Goal: Information Seeking & Learning: Learn about a topic

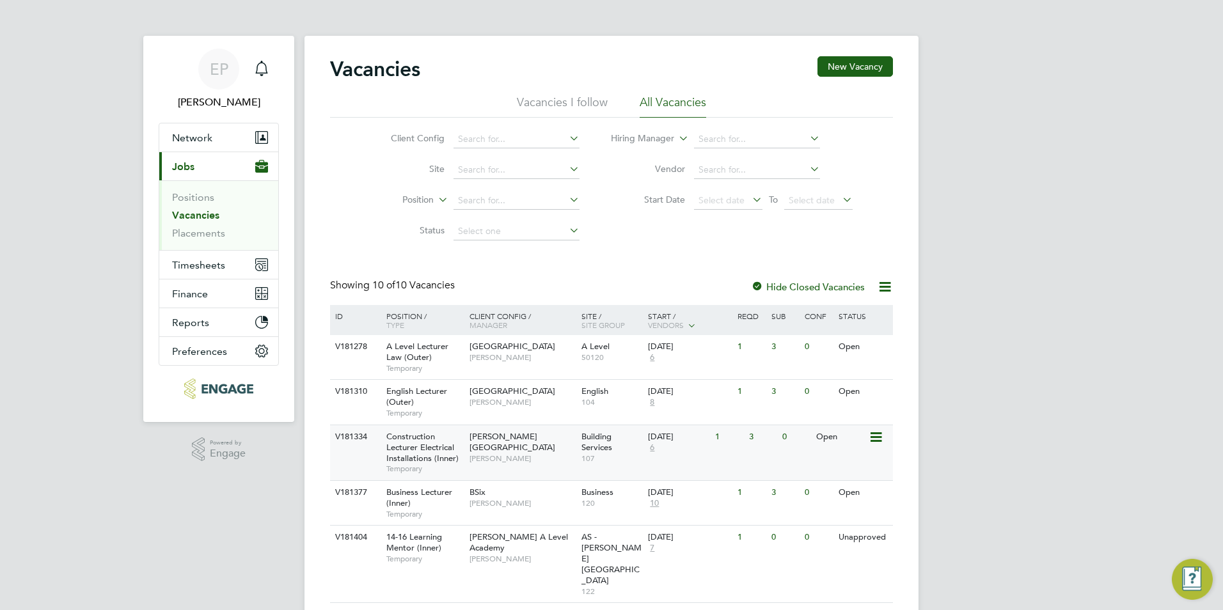
click at [547, 454] on div "Hackney Campus Christopher Taylor" at bounding box center [522, 447] width 112 height 44
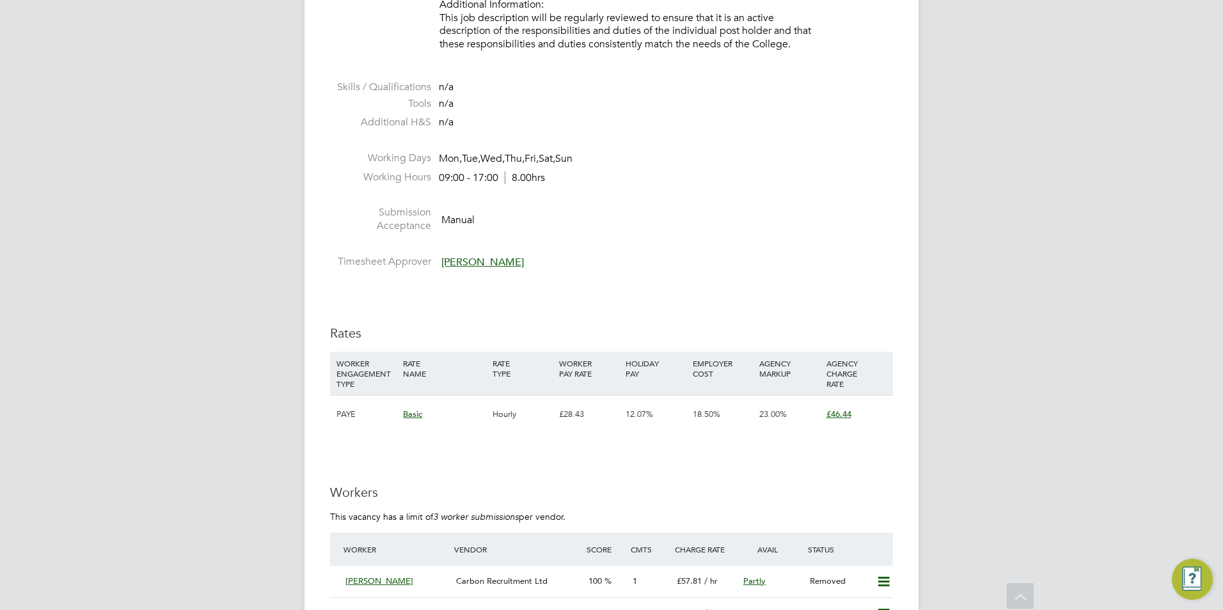
scroll to position [1854, 0]
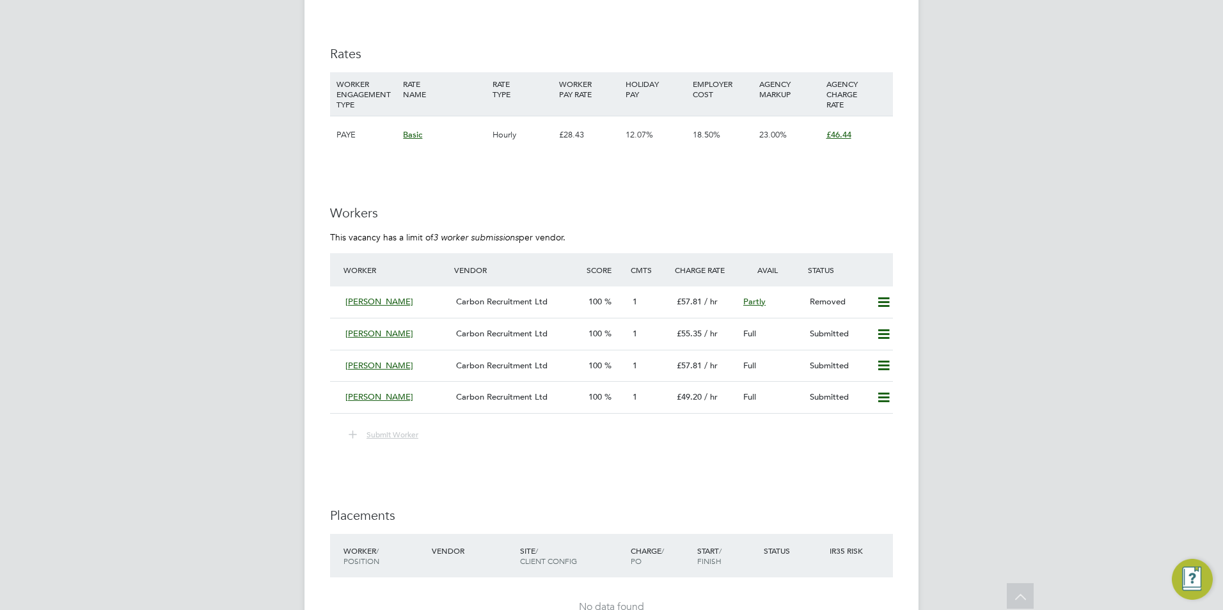
scroll to position [2149, 0]
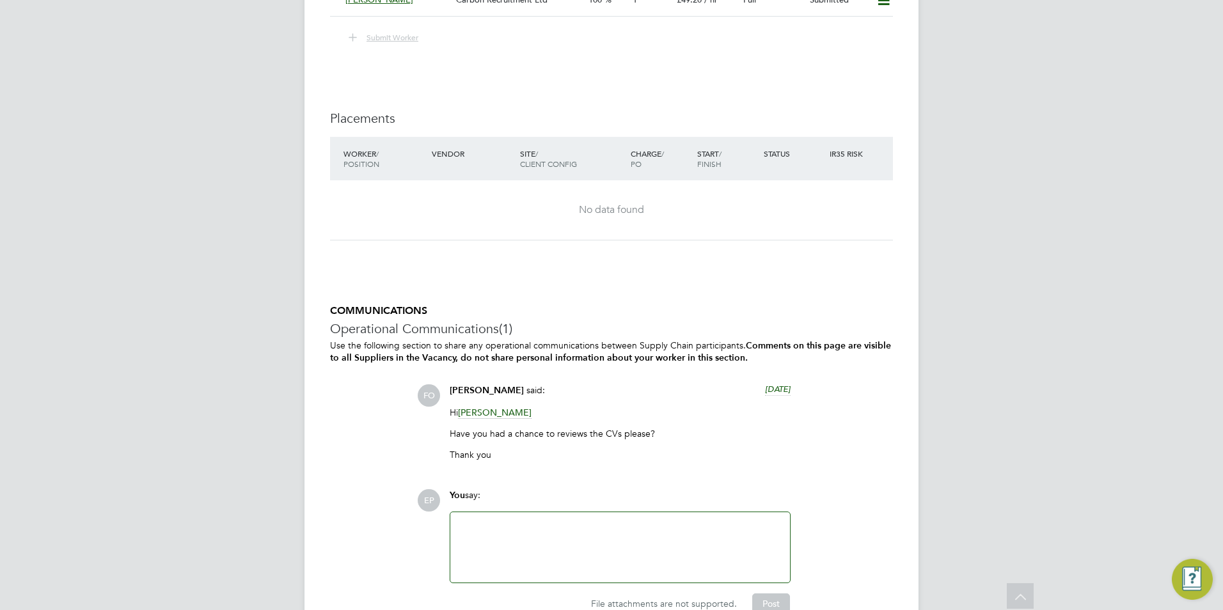
scroll to position [2661, 0]
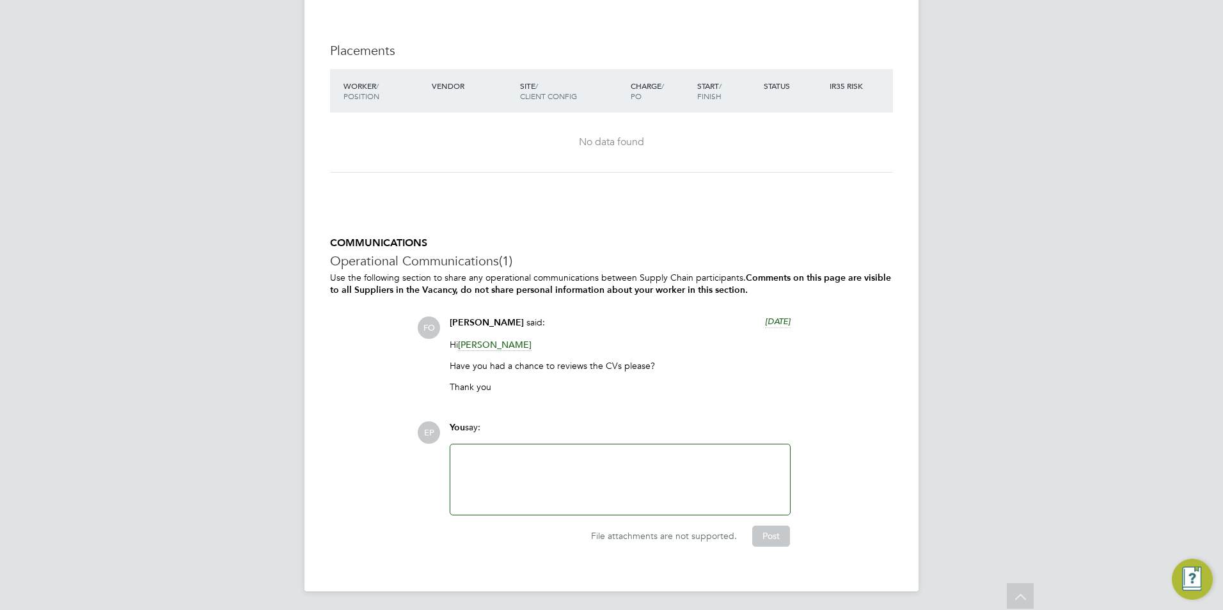
click at [454, 320] on span "Francesca O'Riordan" at bounding box center [487, 322] width 74 height 11
drag, startPoint x: 448, startPoint y: 319, endPoint x: 534, endPoint y: 322, distance: 85.7
click at [534, 322] on div "Francesca O'Riordan said: 3 days ago Hi Christopher Taylor Have you had a chanc…" at bounding box center [620, 360] width 354 height 86
copy span "[PERSON_NAME]"
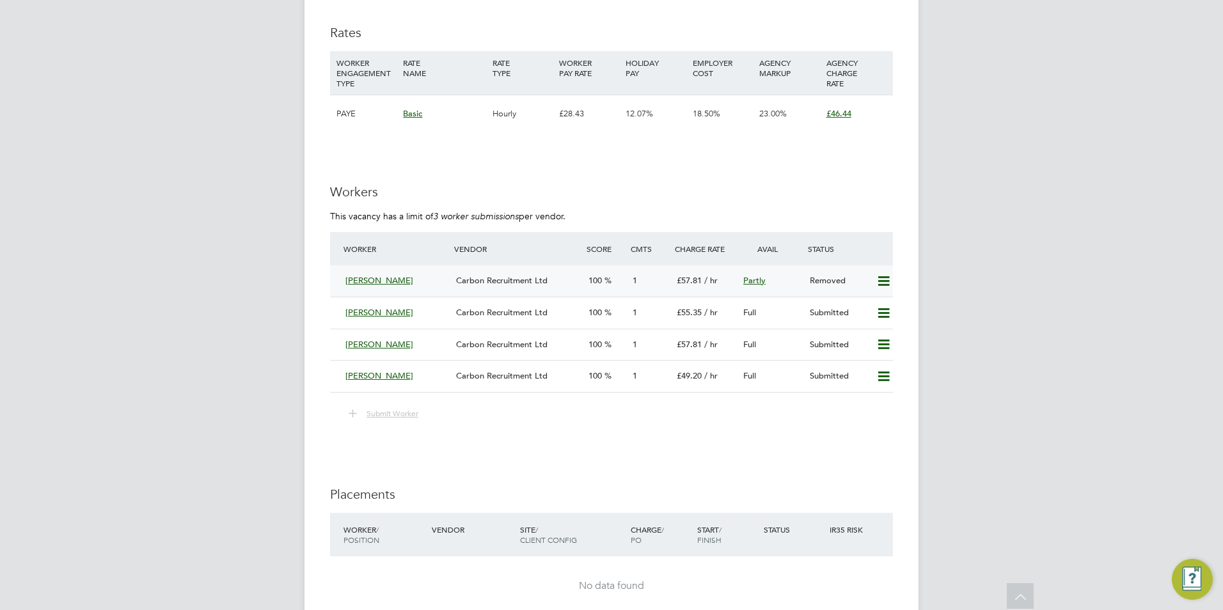
scroll to position [2149, 0]
